Goal: Task Accomplishment & Management: Use online tool/utility

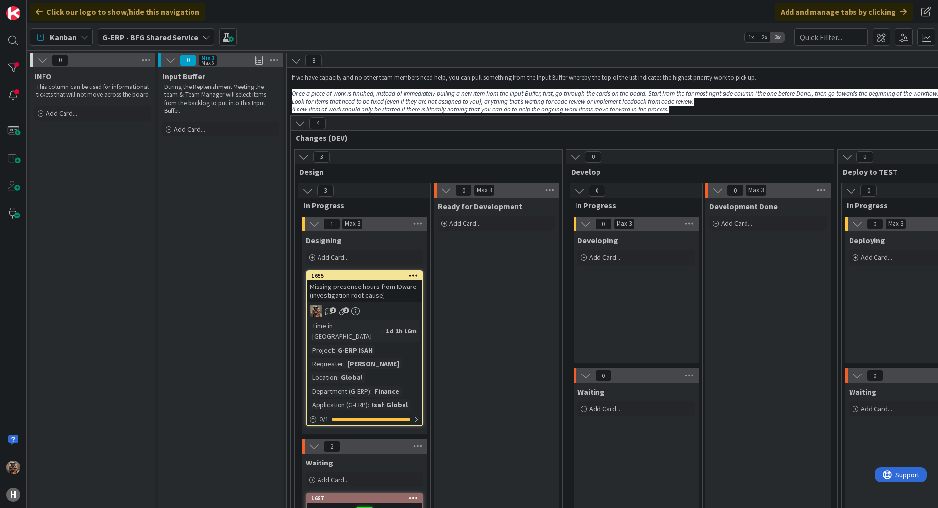
scroll to position [151, 0]
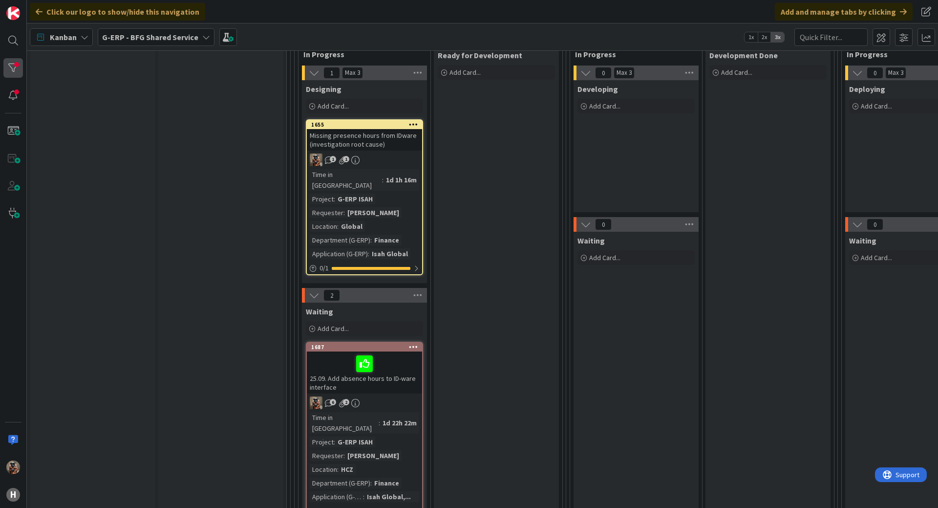
click at [5, 69] on div at bounding box center [13, 68] width 20 height 20
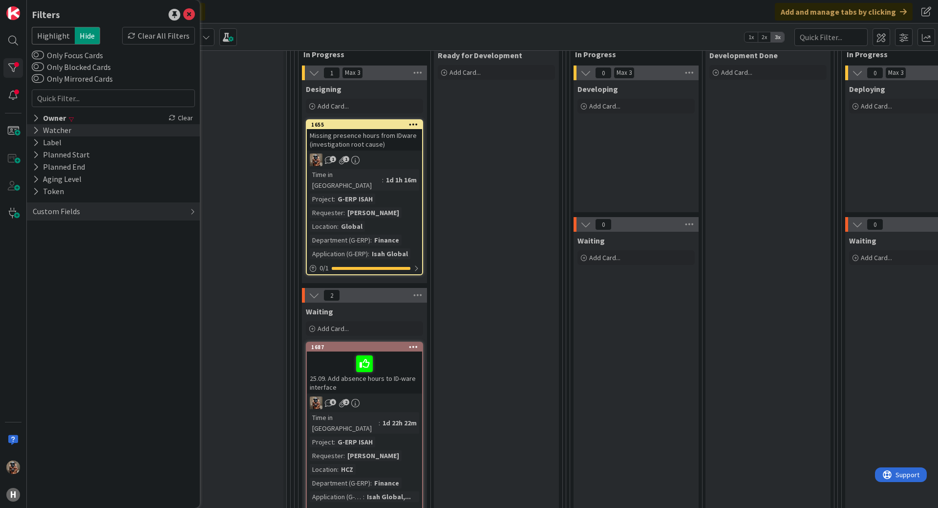
click at [54, 125] on div "Watcher" at bounding box center [52, 130] width 41 height 12
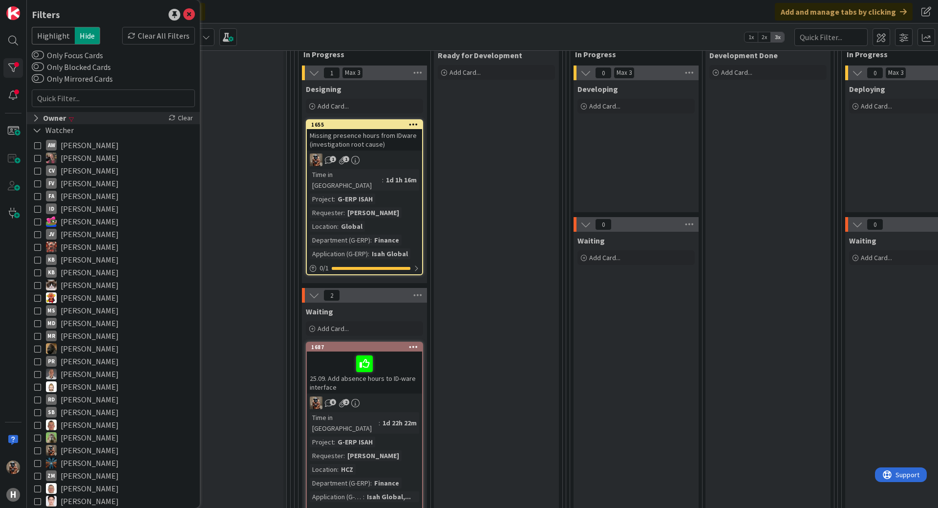
click at [59, 120] on div "Owner" at bounding box center [49, 118] width 35 height 12
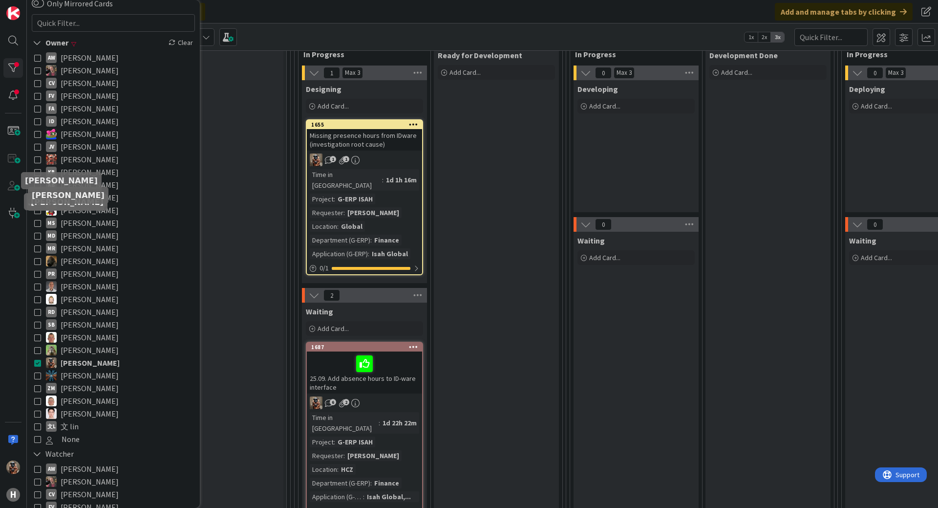
scroll to position [244, 0]
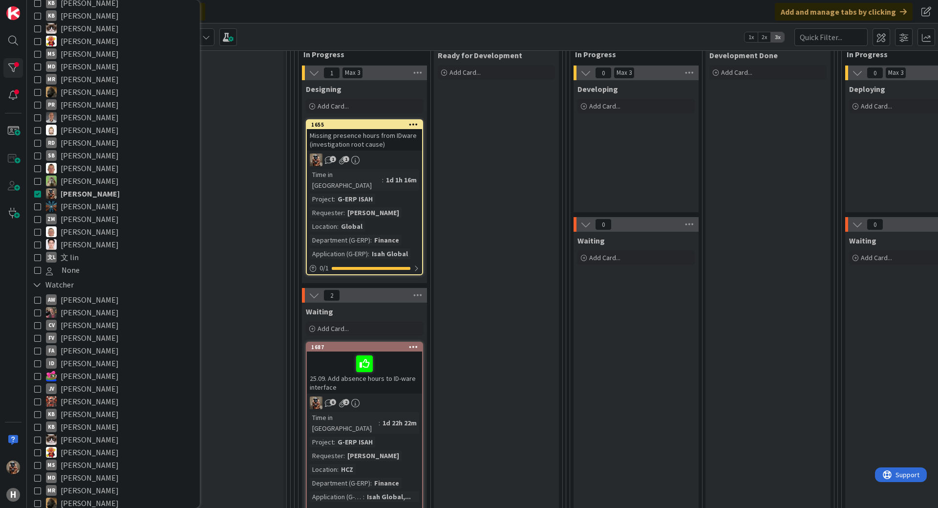
drag, startPoint x: 260, startPoint y: 250, endPoint x: 229, endPoint y: 207, distance: 53.5
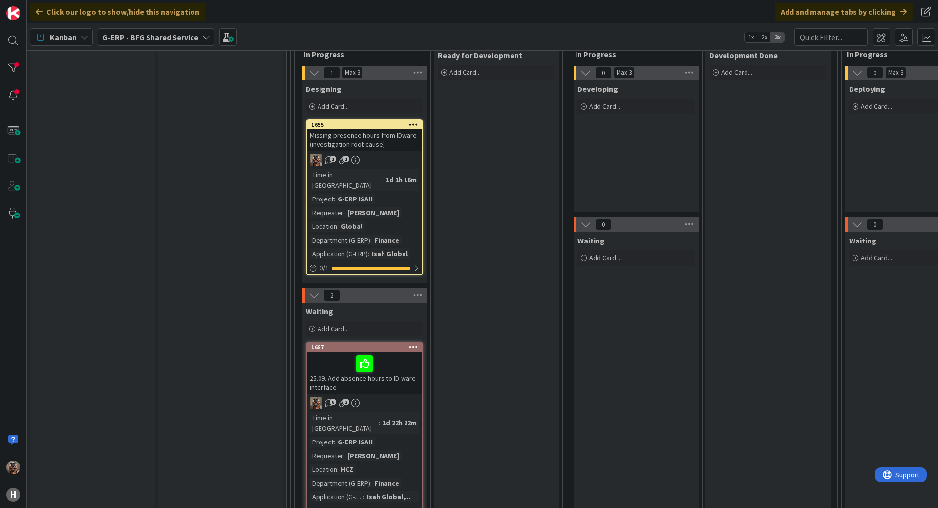
click at [121, 31] on span "G-ERP - BFG Shared Service" at bounding box center [150, 37] width 96 height 12
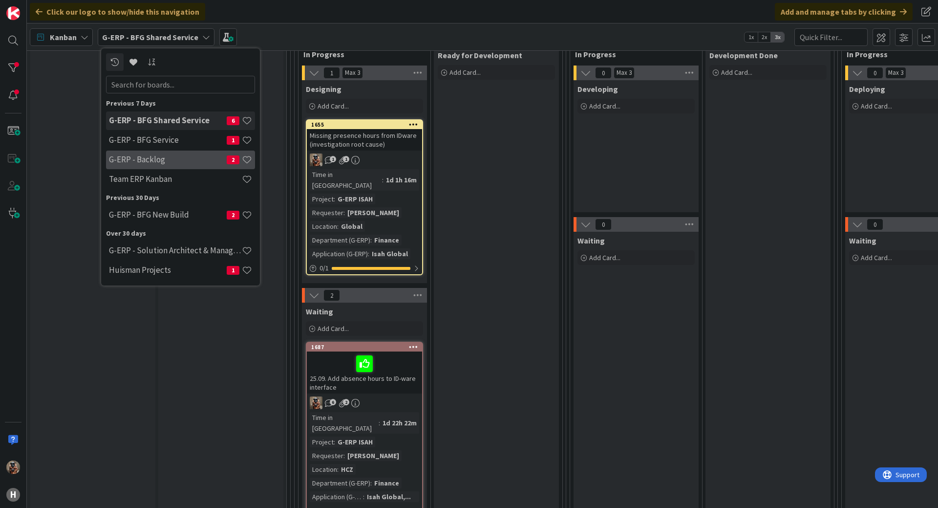
click at [175, 165] on div "G-ERP - Backlog 2" at bounding box center [180, 160] width 149 height 19
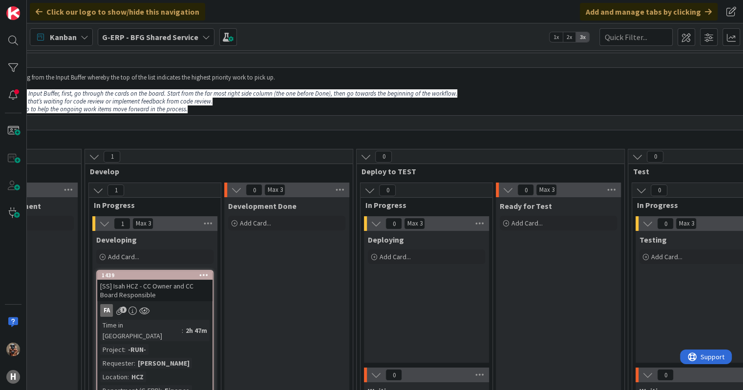
drag, startPoint x: 538, startPoint y: 301, endPoint x: 622, endPoint y: 297, distance: 83.7
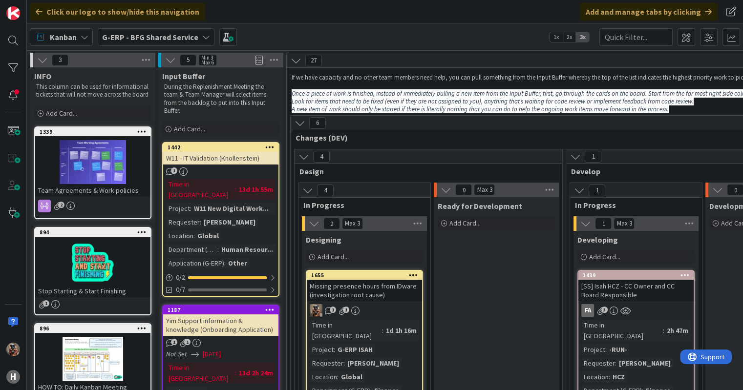
drag, startPoint x: 609, startPoint y: 296, endPoint x: 314, endPoint y: 229, distance: 302.7
click at [151, 31] on span "G-ERP - BFG Shared Service" at bounding box center [150, 37] width 96 height 12
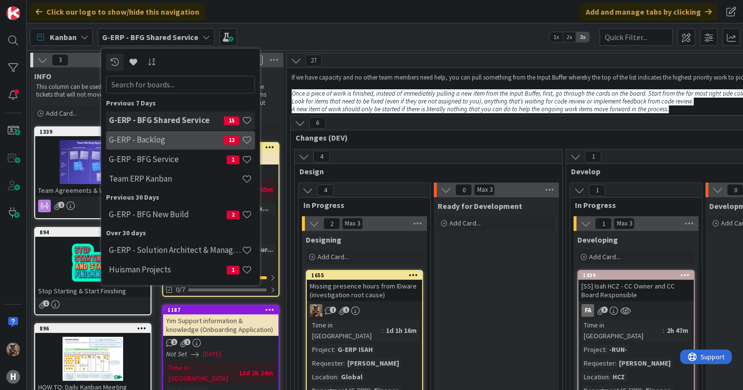
click at [169, 142] on h4 "G-ERP - Backlog" at bounding box center [166, 140] width 115 height 10
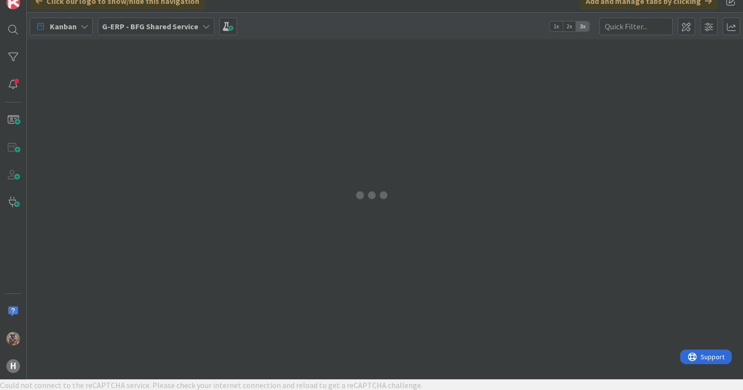
scroll to position [12, 0]
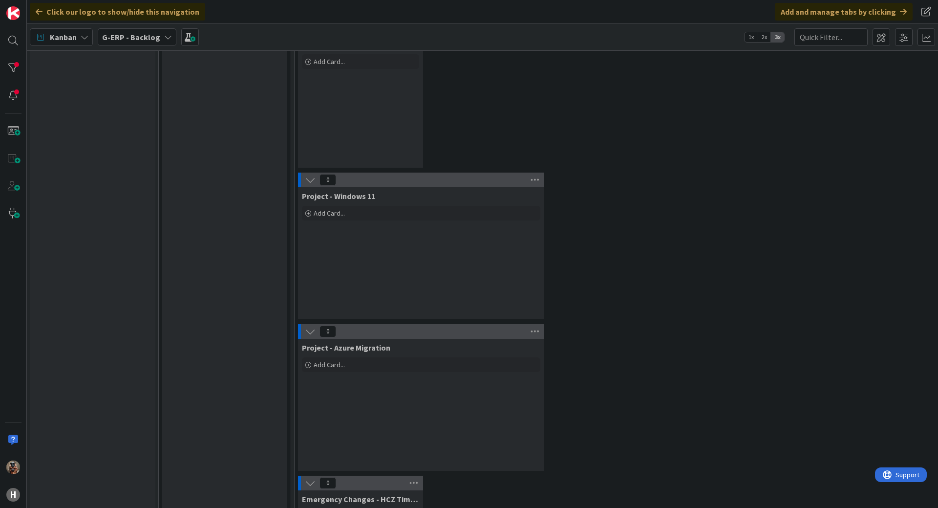
scroll to position [1072, 0]
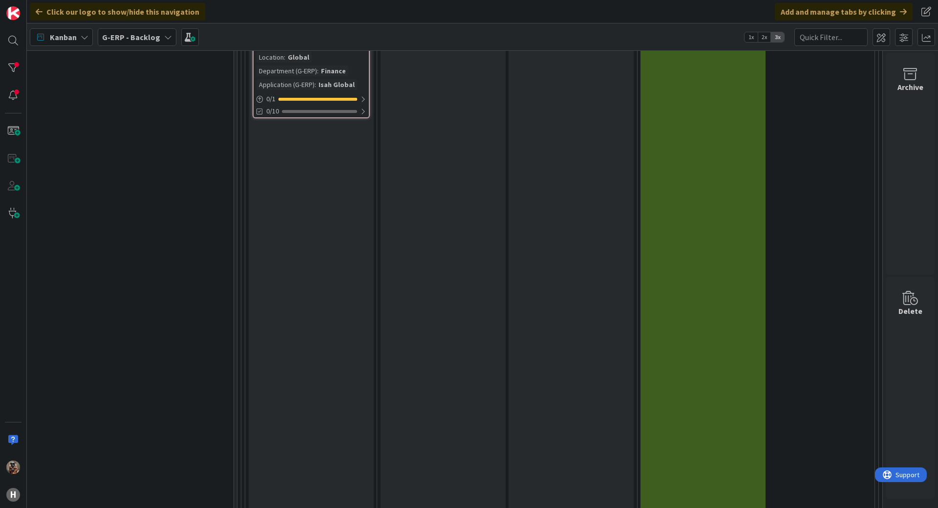
drag, startPoint x: 209, startPoint y: 223, endPoint x: 335, endPoint y: 191, distance: 130.1
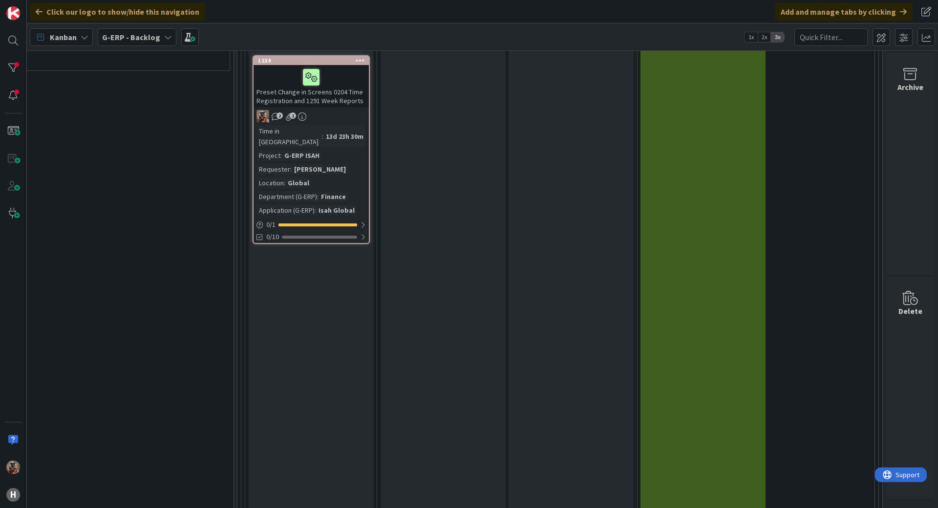
scroll to position [701, 848]
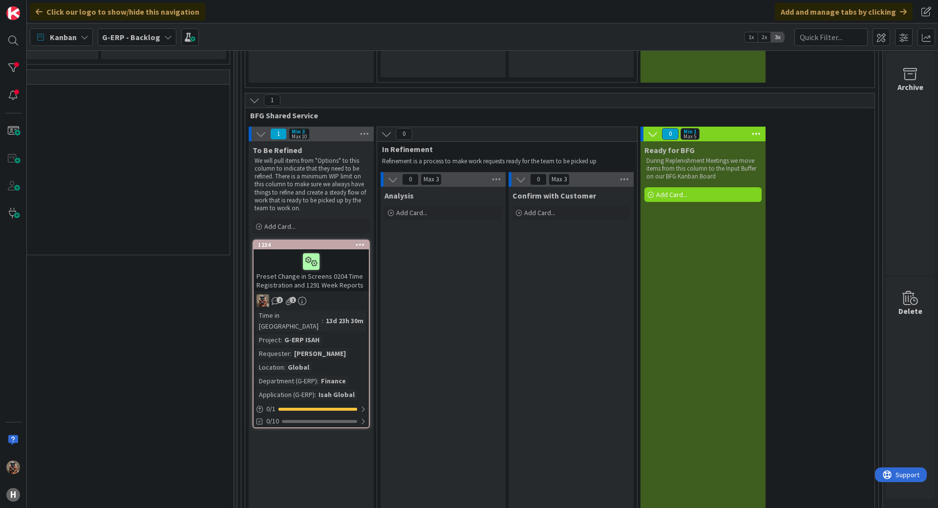
click at [340, 266] on div at bounding box center [311, 261] width 109 height 21
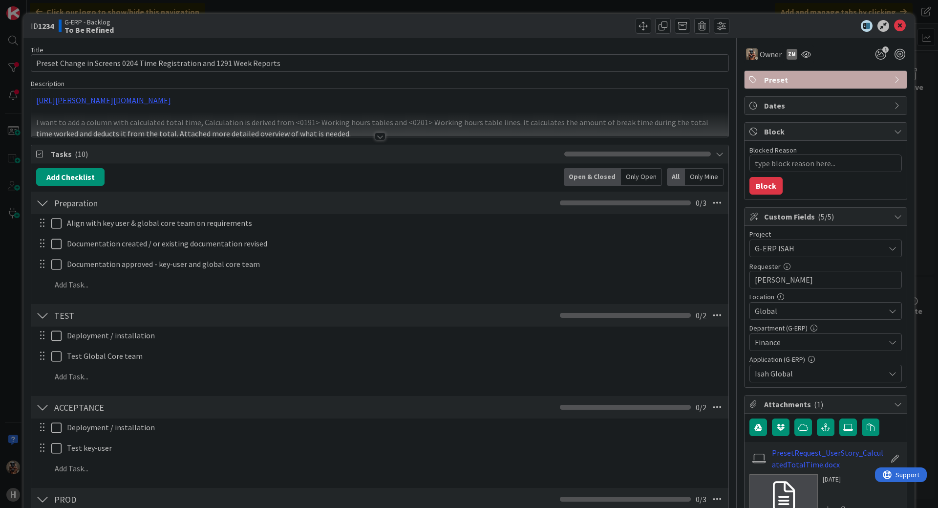
click at [312, 131] on div at bounding box center [379, 124] width 697 height 25
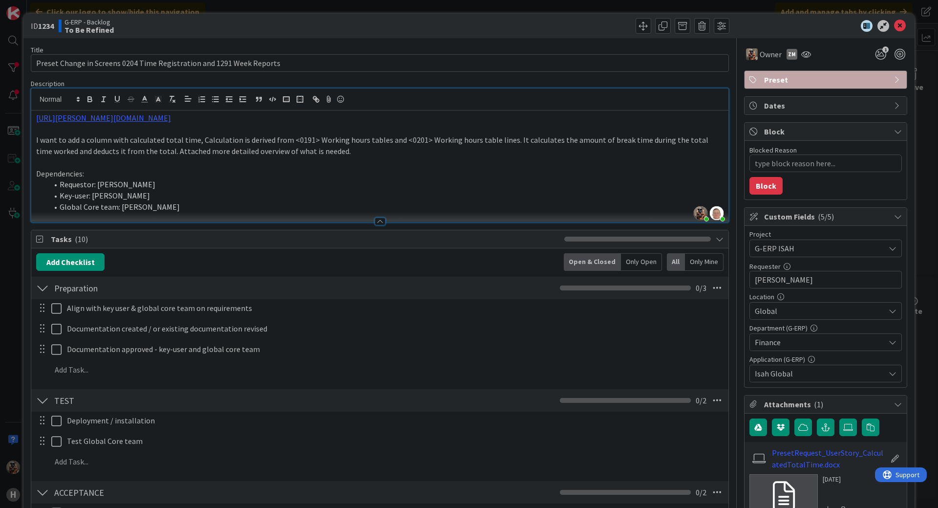
click at [42, 139] on p "I want to add a column with calculated total time, Calculation is derived from …" at bounding box center [380, 145] width 688 height 22
drag, startPoint x: 42, startPoint y: 139, endPoint x: 236, endPoint y: 139, distance: 193.5
click at [234, 139] on p "I want to add a column with calculated total time, Calculation is derived from …" at bounding box center [380, 145] width 688 height 22
click at [247, 140] on p "I want to add a column with calculated total time, Calculation is derived from …" at bounding box center [380, 145] width 688 height 22
drag, startPoint x: 247, startPoint y: 140, endPoint x: 302, endPoint y: 144, distance: 54.4
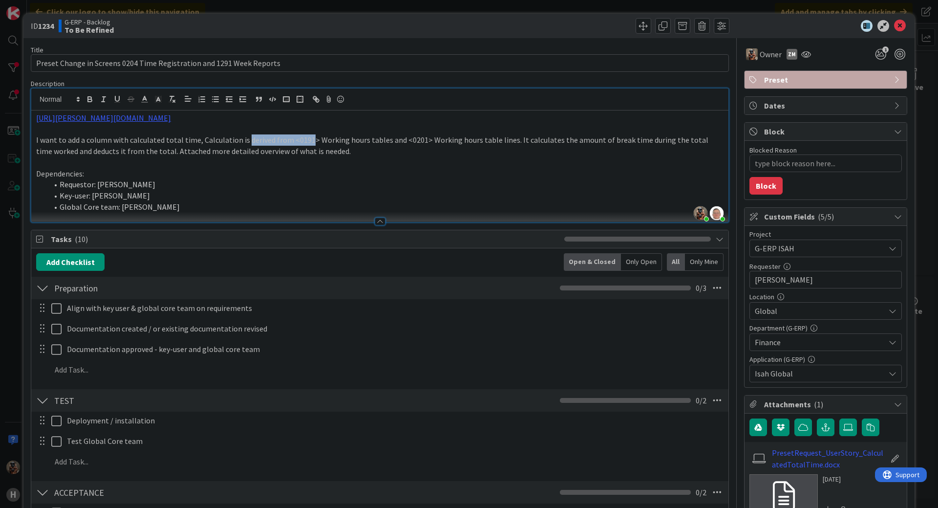
click at [301, 144] on p "I want to add a column with calculated total time, Calculation is derived from …" at bounding box center [380, 145] width 688 height 22
click at [344, 147] on p "I want to add a column with calculated total time, Calculation is derived from …" at bounding box center [380, 145] width 688 height 22
click at [381, 128] on p at bounding box center [380, 129] width 688 height 11
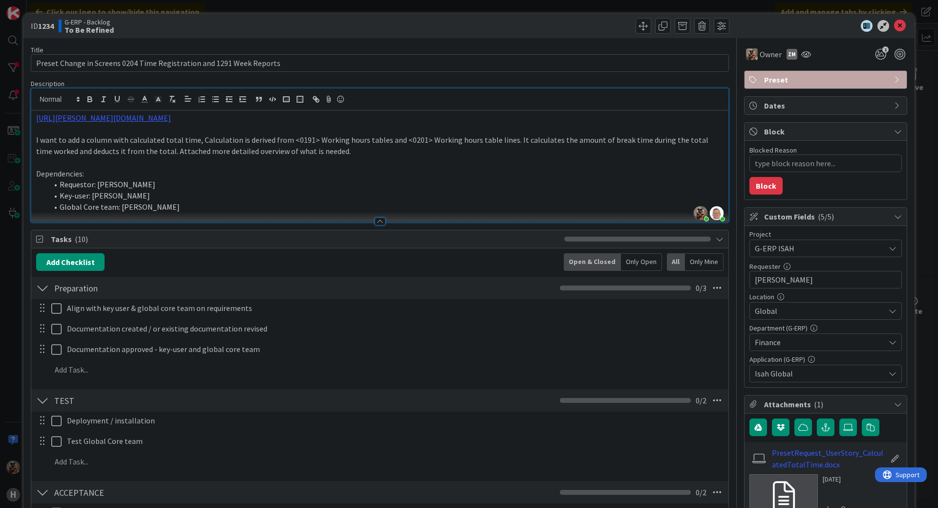
click at [436, 144] on p "I want to add a column with calculated total time, Calculation is derived from …" at bounding box center [380, 145] width 688 height 22
click at [436, 145] on p "I want to add a column with calculated total time, Calculation is derived from …" at bounding box center [380, 145] width 688 height 22
click at [540, 144] on p "I want to add a column with calculated total time, Calculation is derived from …" at bounding box center [380, 145] width 688 height 22
click at [605, 144] on p "I want to add a column with calculated total time, Calculation is derived from …" at bounding box center [380, 145] width 688 height 22
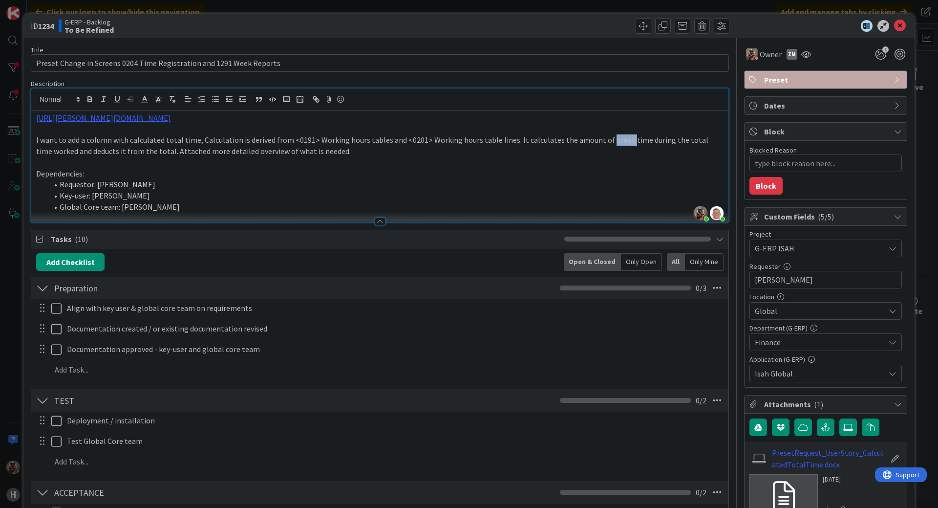
click at [605, 144] on p "I want to add a column with calculated total time, Calculation is derived from …" at bounding box center [380, 145] width 688 height 22
click at [56, 143] on p "I want to add a column with calculated total time, Calculation is derived from …" at bounding box center [380, 145] width 688 height 22
click at [67, 143] on p "I want to add a column with calculated total time, Calculation is derived from …" at bounding box center [380, 145] width 688 height 22
click at [78, 140] on p "I want to add a column with calculated total time, Calculation is derived from …" at bounding box center [380, 145] width 688 height 22
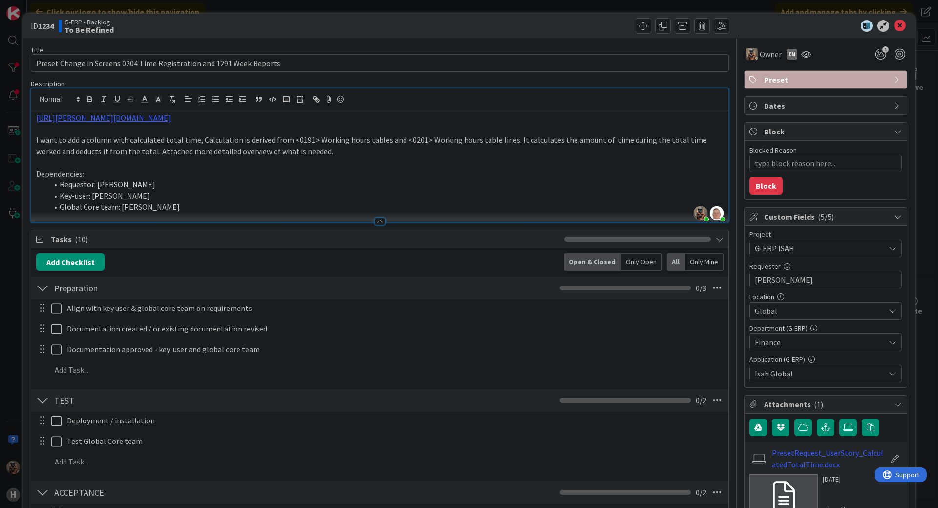
click at [90, 140] on p "I want to add a column with calculated total time, Calculation is derived from …" at bounding box center [380, 145] width 688 height 22
click at [103, 141] on p "I want to add a column with calculated total time, Calculation is derived from …" at bounding box center [380, 145] width 688 height 22
click at [130, 142] on p "I want to add a column with calculated total time, Calculation is derived from …" at bounding box center [380, 145] width 688 height 22
drag, startPoint x: 179, startPoint y: 145, endPoint x: 198, endPoint y: 146, distance: 19.1
click at [179, 145] on p "I want to add a column with calculated total time, Calculation is derived from …" at bounding box center [380, 145] width 688 height 22
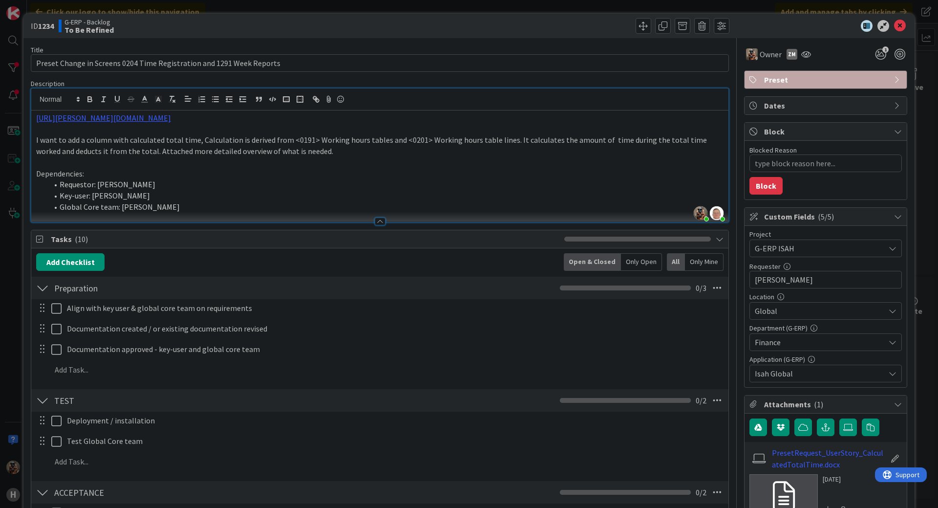
click at [225, 143] on p "I want to add a column with calculated total time, Calculation is derived from …" at bounding box center [380, 145] width 688 height 22
click at [282, 145] on p "I want to add a column with calculated total time, Calculation is derived from …" at bounding box center [380, 145] width 688 height 22
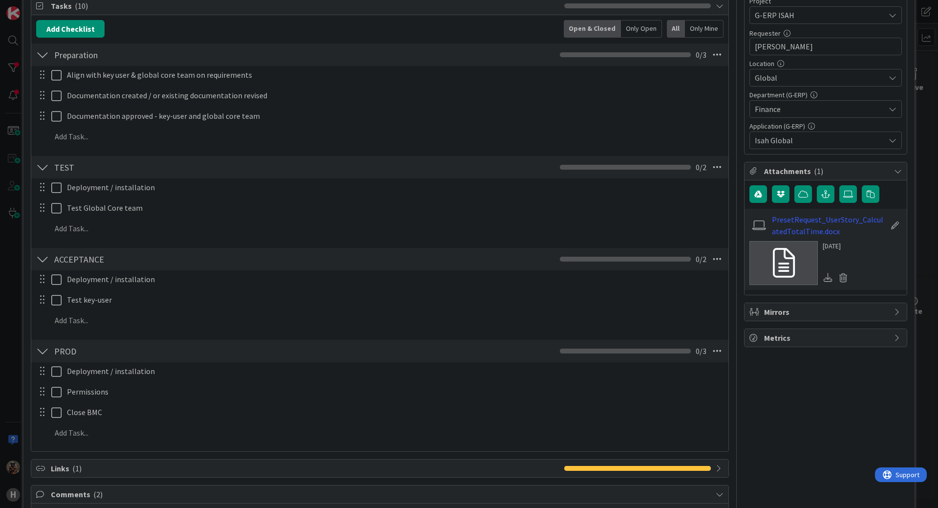
scroll to position [244, 0]
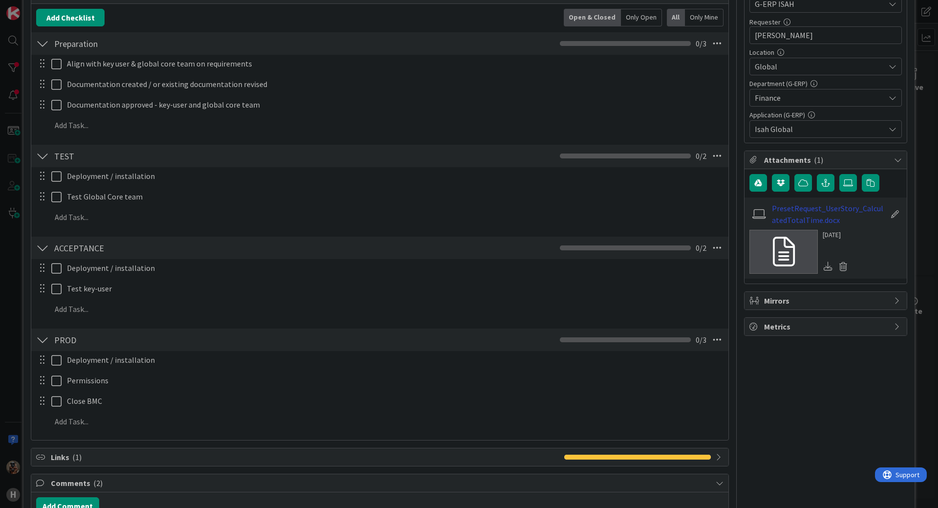
click at [786, 207] on link "PresetRequest_UserStory_CalculatedTotalTime.docx" at bounding box center [828, 213] width 113 height 23
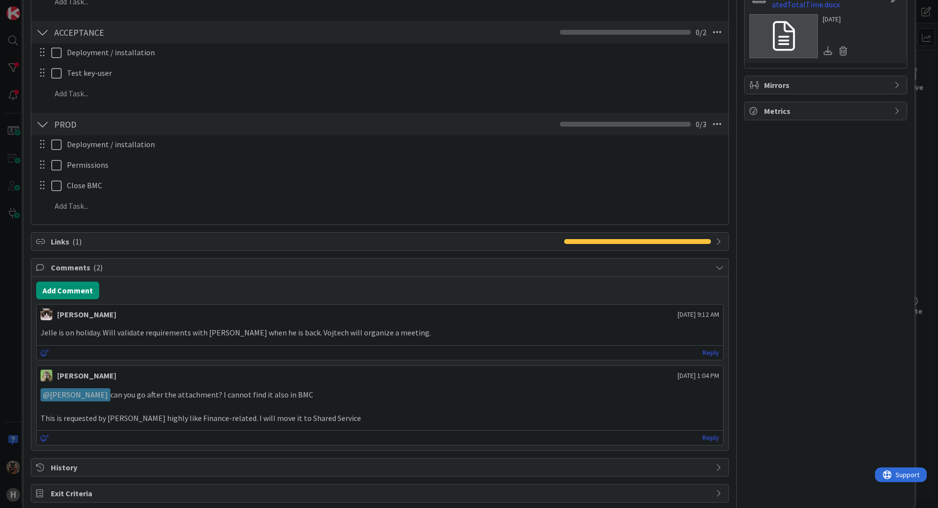
scroll to position [476, 0]
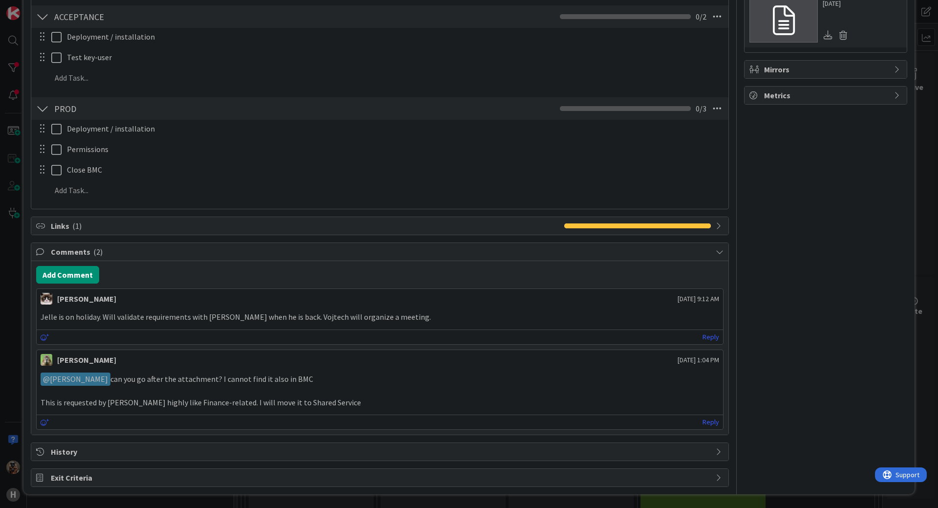
click at [156, 315] on p "Jelle is on holiday. Will validate requirements with Jelle when he is back. Voj…" at bounding box center [380, 316] width 679 height 11
click at [202, 320] on p "Jelle is on holiday. Will validate requirements with Jelle when he is back. Voj…" at bounding box center [380, 316] width 679 height 11
click at [236, 324] on div "Jelle is on holiday. Will validate requirements with Jelle when he is back. Voj…" at bounding box center [380, 316] width 687 height 19
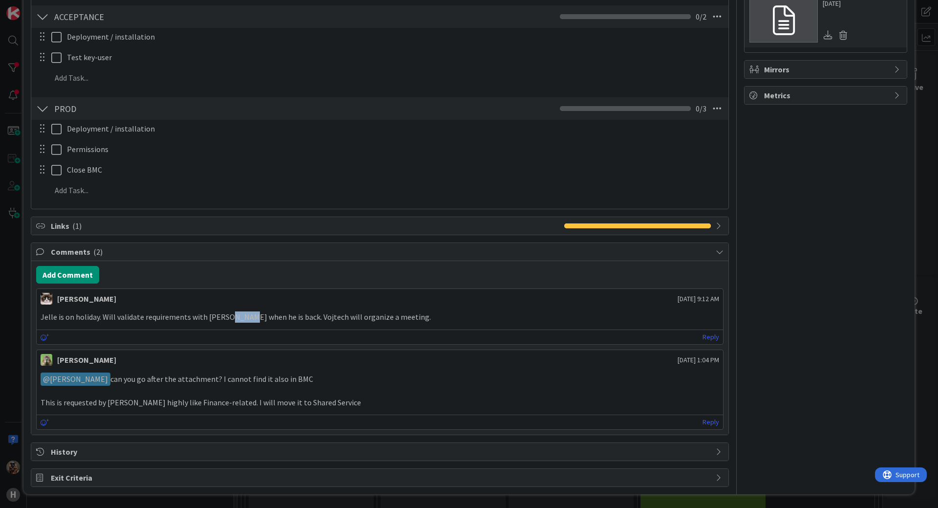
click at [277, 322] on p "Jelle is on holiday. Will validate requirements with Jelle when he is back. Voj…" at bounding box center [380, 316] width 679 height 11
click at [303, 321] on p "Jelle is on holiday. Will validate requirements with Jelle when he is back. Voj…" at bounding box center [380, 316] width 679 height 11
click at [304, 321] on p "Jelle is on holiday. Will validate requirements with Jelle when he is back. Voj…" at bounding box center [380, 316] width 679 height 11
click at [317, 320] on p "Jelle is on holiday. Will validate requirements with Jelle when he is back. Voj…" at bounding box center [380, 316] width 679 height 11
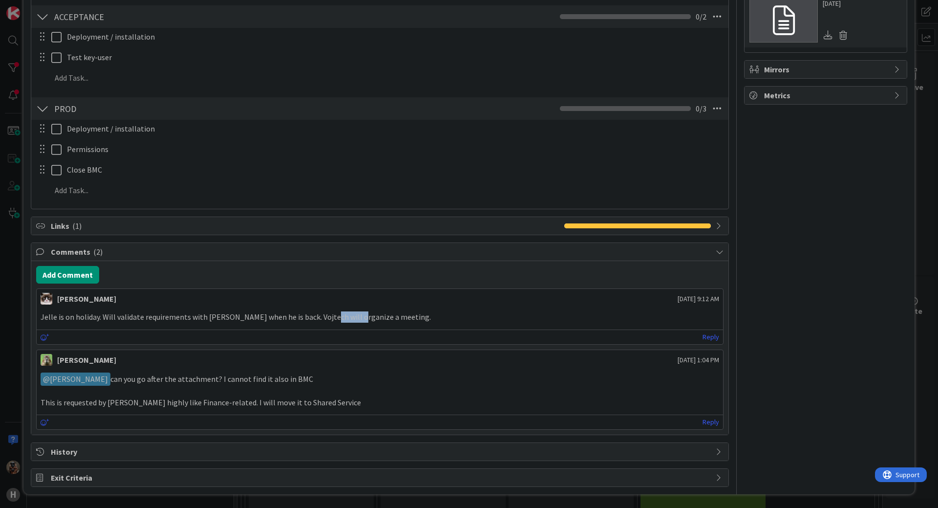
click at [317, 320] on p "Jelle is on holiday. Will validate requirements with Jelle when he is back. Voj…" at bounding box center [380, 316] width 679 height 11
click at [329, 320] on p "Jelle is on holiday. Will validate requirements with Jelle when he is back. Voj…" at bounding box center [380, 316] width 679 height 11
click at [382, 318] on p "Jelle is on holiday. Will validate requirements with Jelle when he is back. Voj…" at bounding box center [380, 316] width 679 height 11
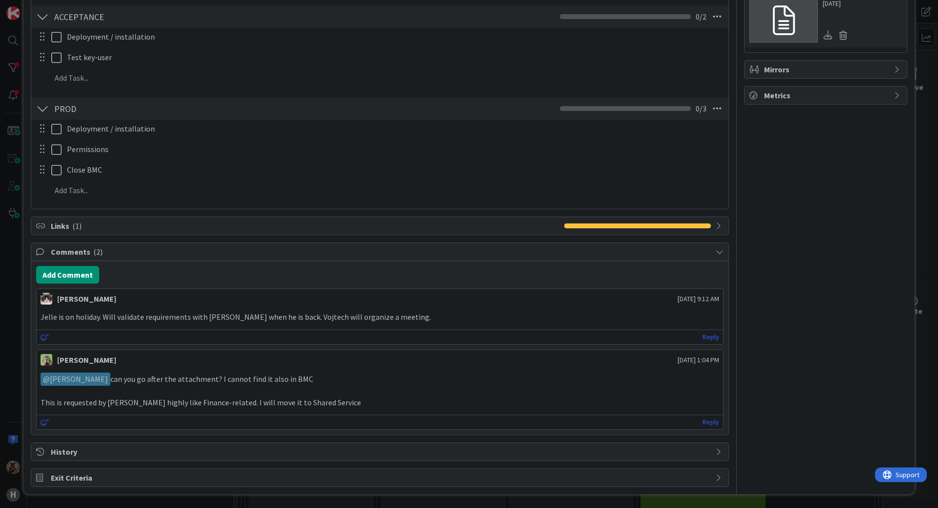
click at [369, 315] on p "Jelle is on holiday. Will validate requirements with Jelle when he is back. Voj…" at bounding box center [380, 316] width 679 height 11
click at [389, 318] on p "Jelle is on holiday. Will validate requirements with Jelle when he is back. Voj…" at bounding box center [380, 316] width 679 height 11
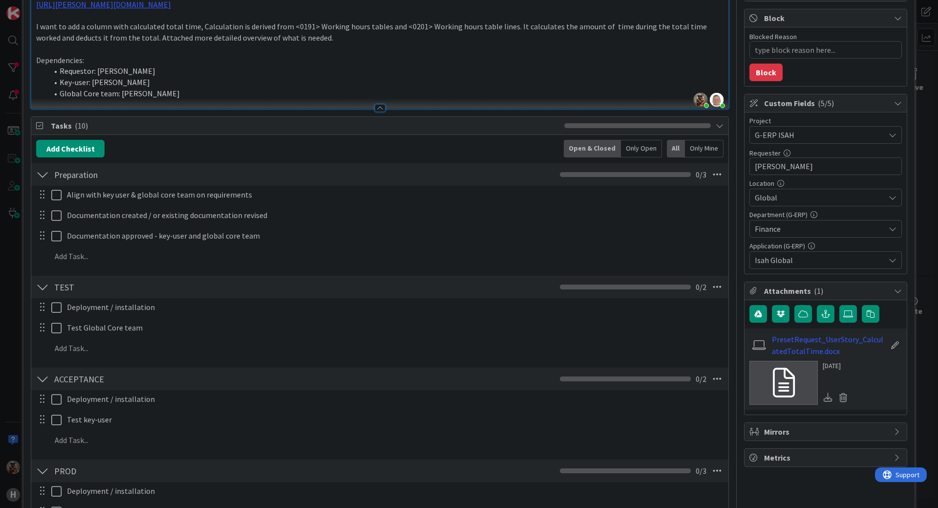
scroll to position [0, 0]
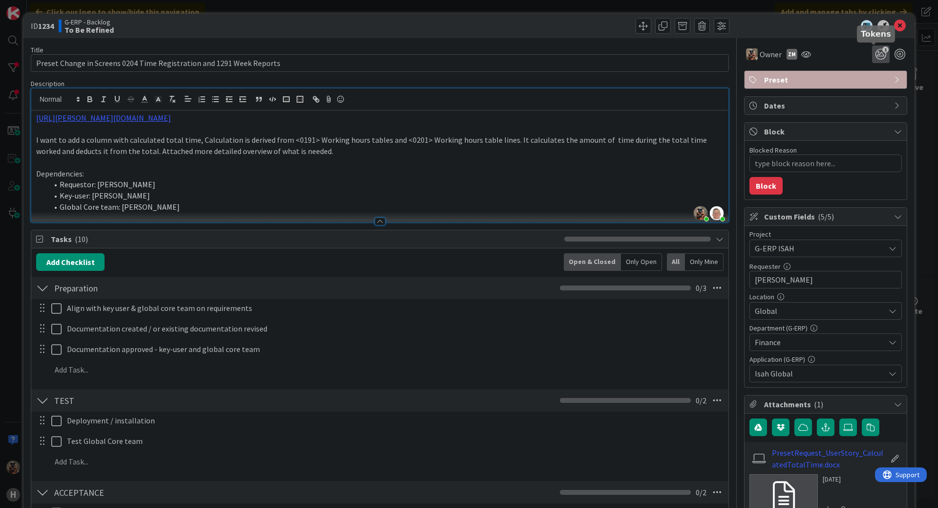
click at [883, 48] on span "1" at bounding box center [886, 49] width 6 height 6
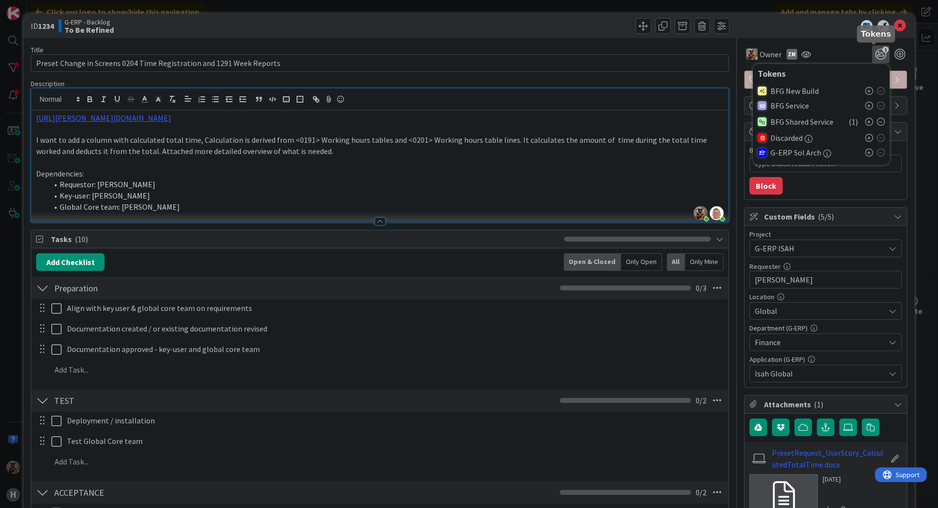
click at [872, 53] on icon "1" at bounding box center [881, 54] width 18 height 18
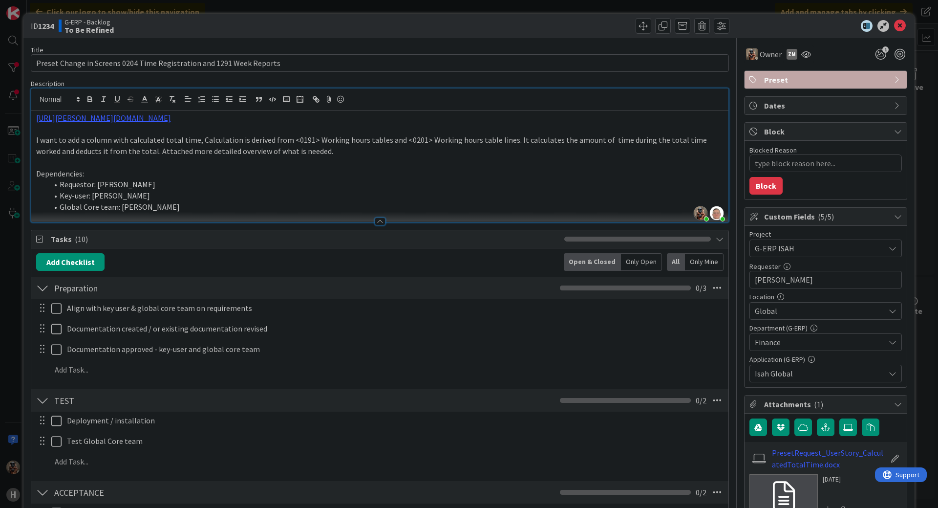
click at [847, 47] on div "Owner ZM 1 Tokens BFG New Build BFG Service BFG Shared Service ( 1 ) Discarded …" at bounding box center [825, 54] width 163 height 18
click at [872, 53] on icon "1" at bounding box center [881, 54] width 18 height 18
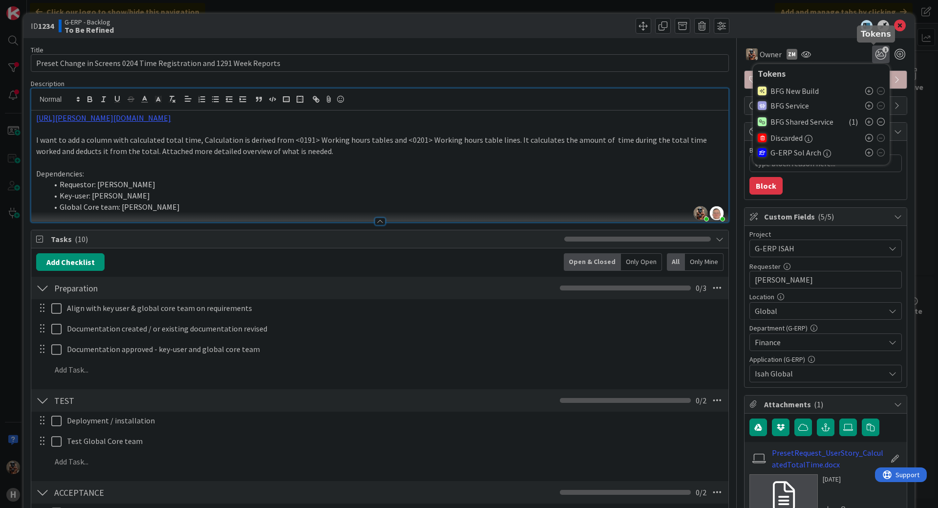
click at [872, 53] on icon "1" at bounding box center [881, 54] width 18 height 18
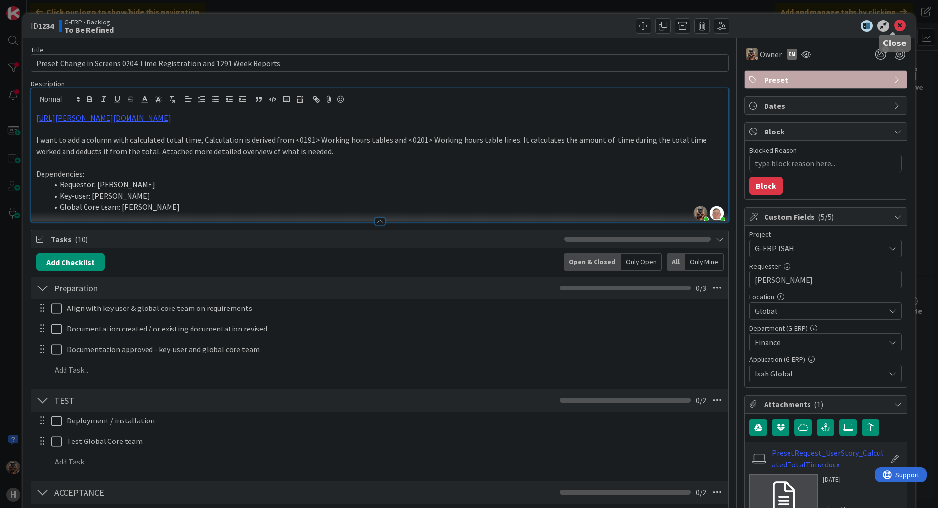
click at [894, 27] on icon at bounding box center [900, 26] width 12 height 12
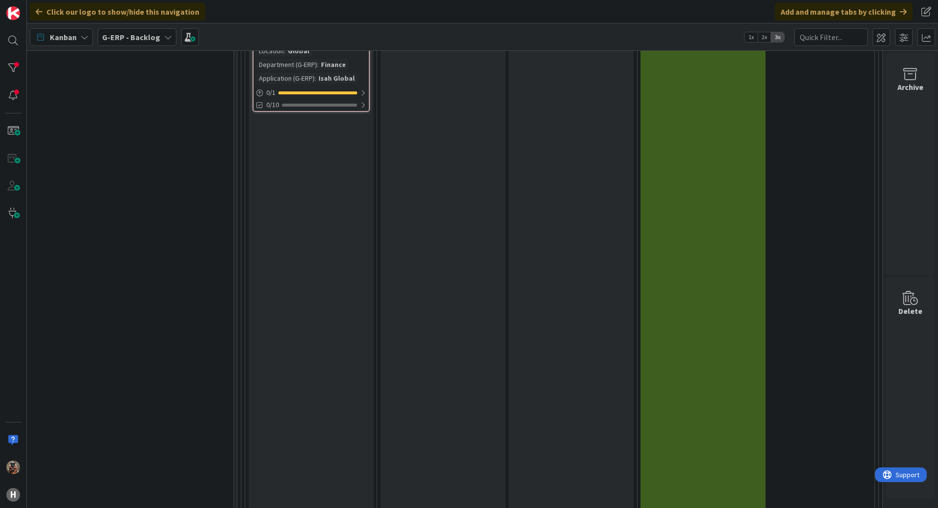
scroll to position [730, 848]
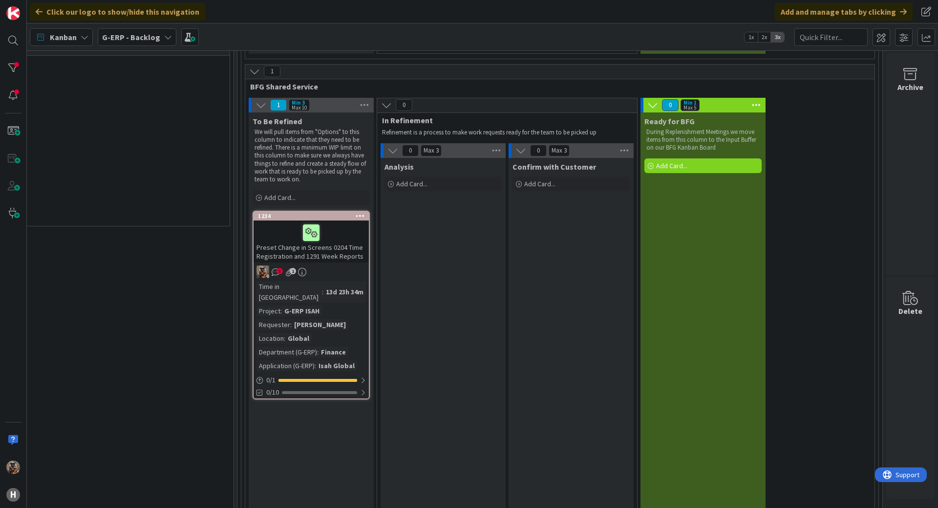
click at [333, 245] on div "Preset Change in Screens 0204 Time Registration and 1291 Week Reports" at bounding box center [311, 241] width 115 height 42
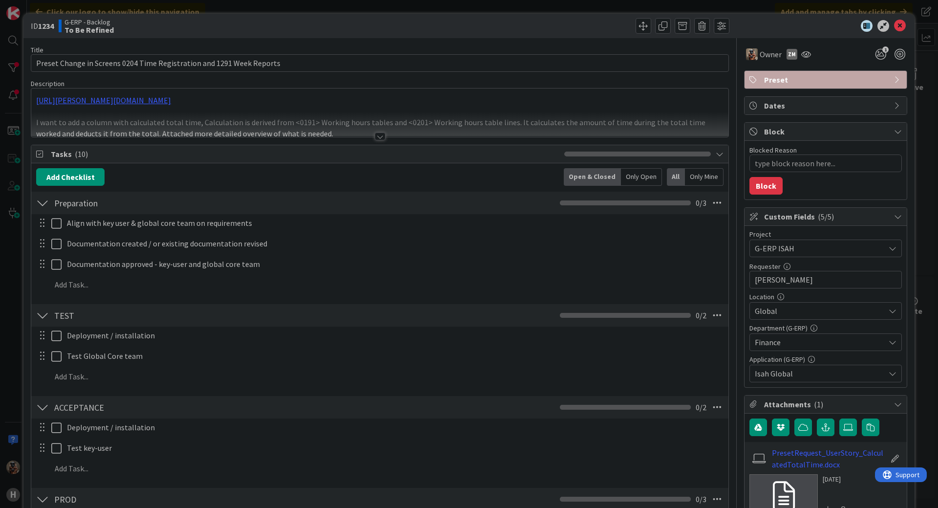
type textarea "x"
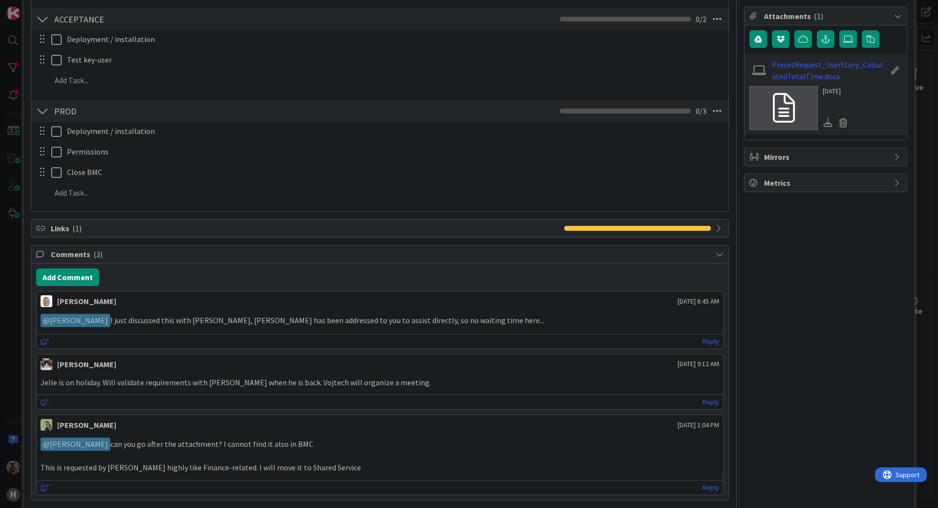
scroll to position [391, 0]
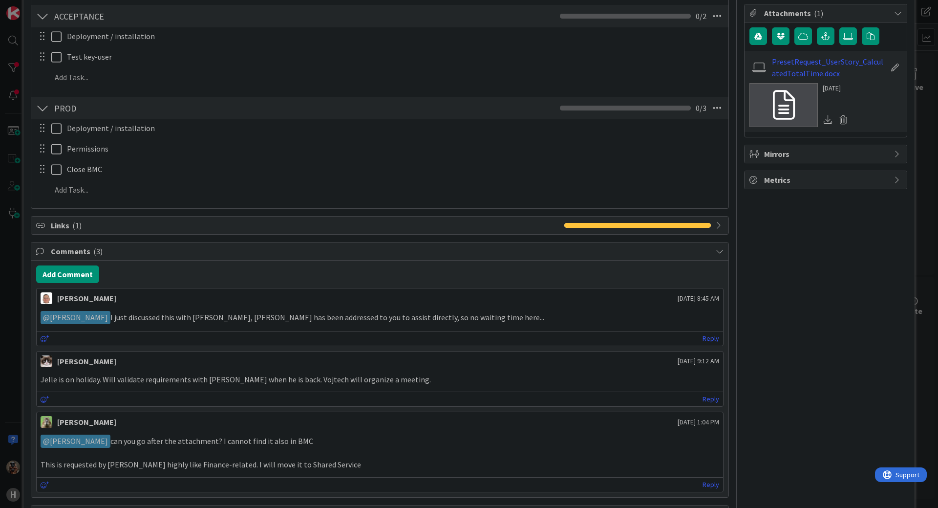
click at [921, 311] on div "ID 1234 G-ERP - Backlog To Be Refined Title 69 / 128 Preset Change in Screens 0…" at bounding box center [469, 254] width 938 height 508
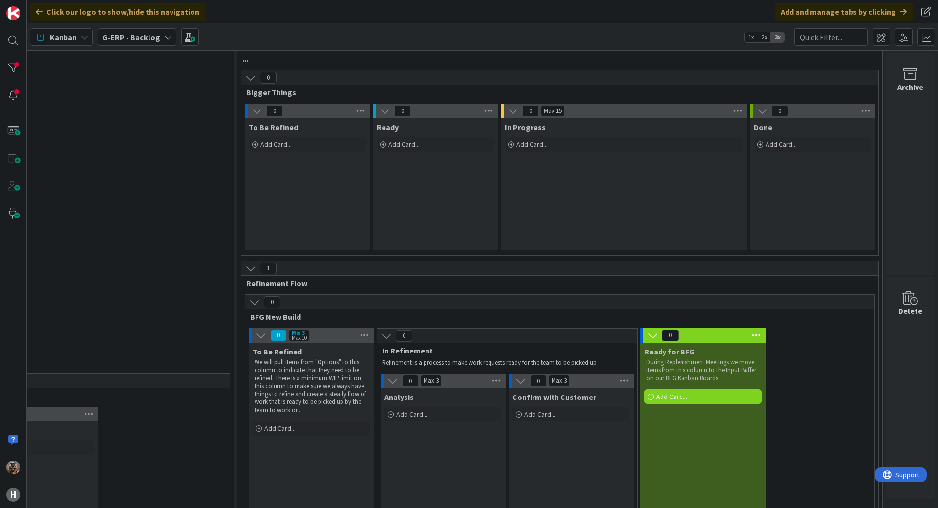
scroll to position [0, 848]
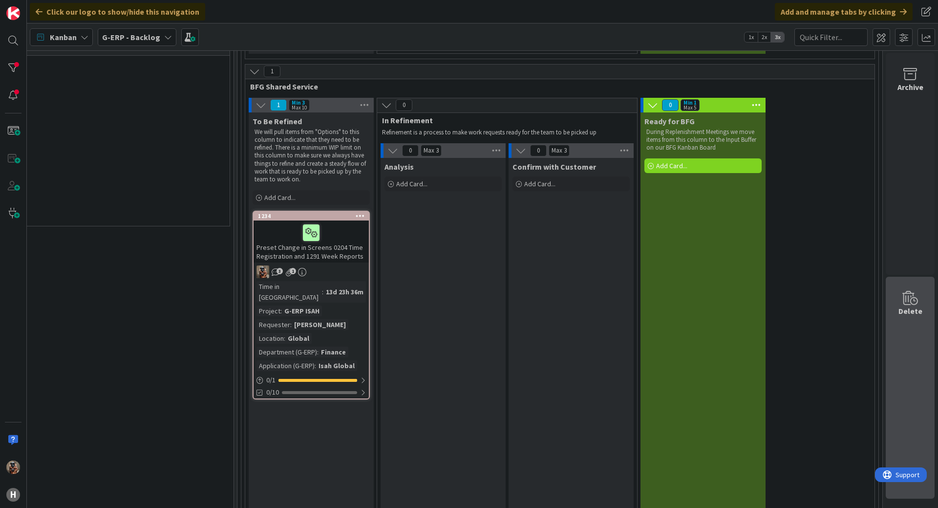
drag, startPoint x: 852, startPoint y: 314, endPoint x: 879, endPoint y: 312, distance: 26.5
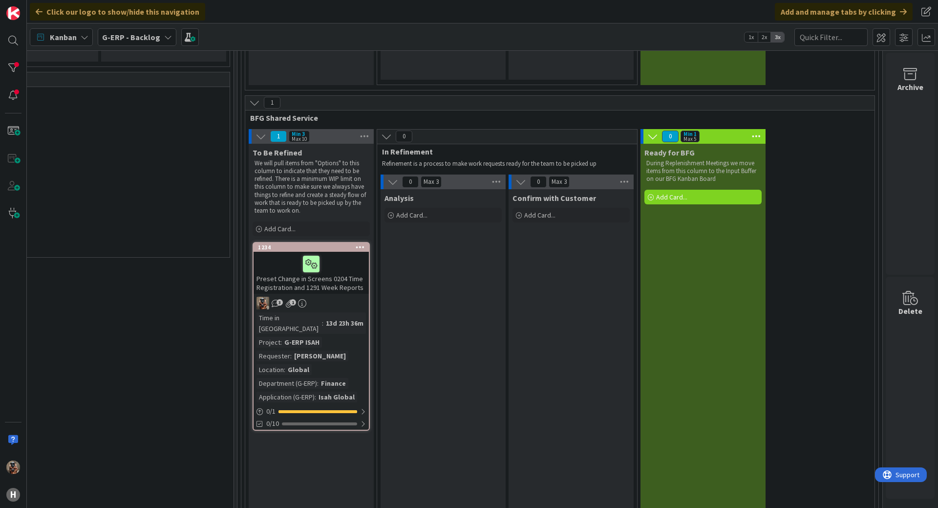
scroll to position [681, 848]
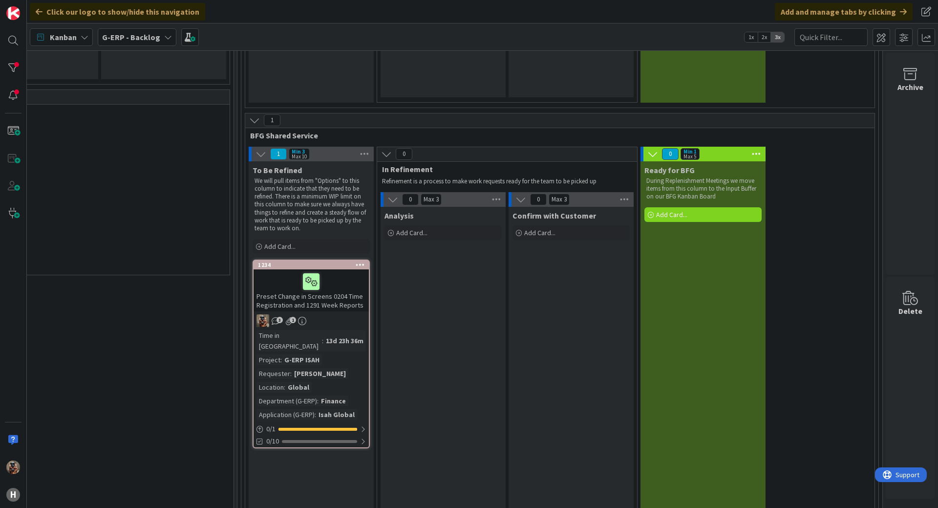
click at [810, 321] on div "1 Min 3 Max 10 To Be Refined We will pull items from "Options" to this column t…" at bounding box center [560, 511] width 626 height 729
